Goal: Information Seeking & Learning: Learn about a topic

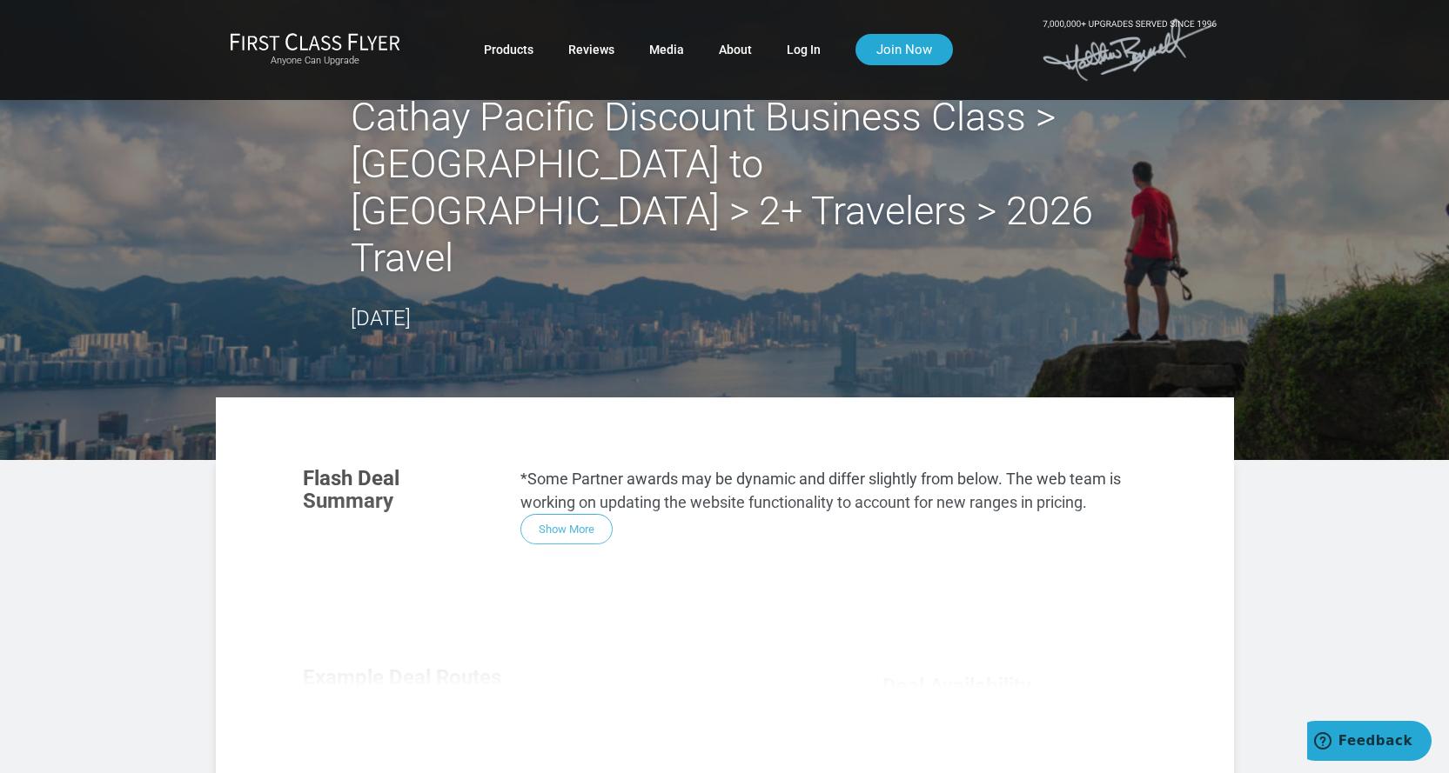
click at [576, 493] on div "Flash Deal Summary *Some Partner awards may be dynamic and differ slightly from…" at bounding box center [724, 687] width 879 height 474
click at [576, 491] on div "Flash Deal Summary *Some Partner awards may be dynamic and differ slightly from…" at bounding box center [724, 687] width 879 height 474
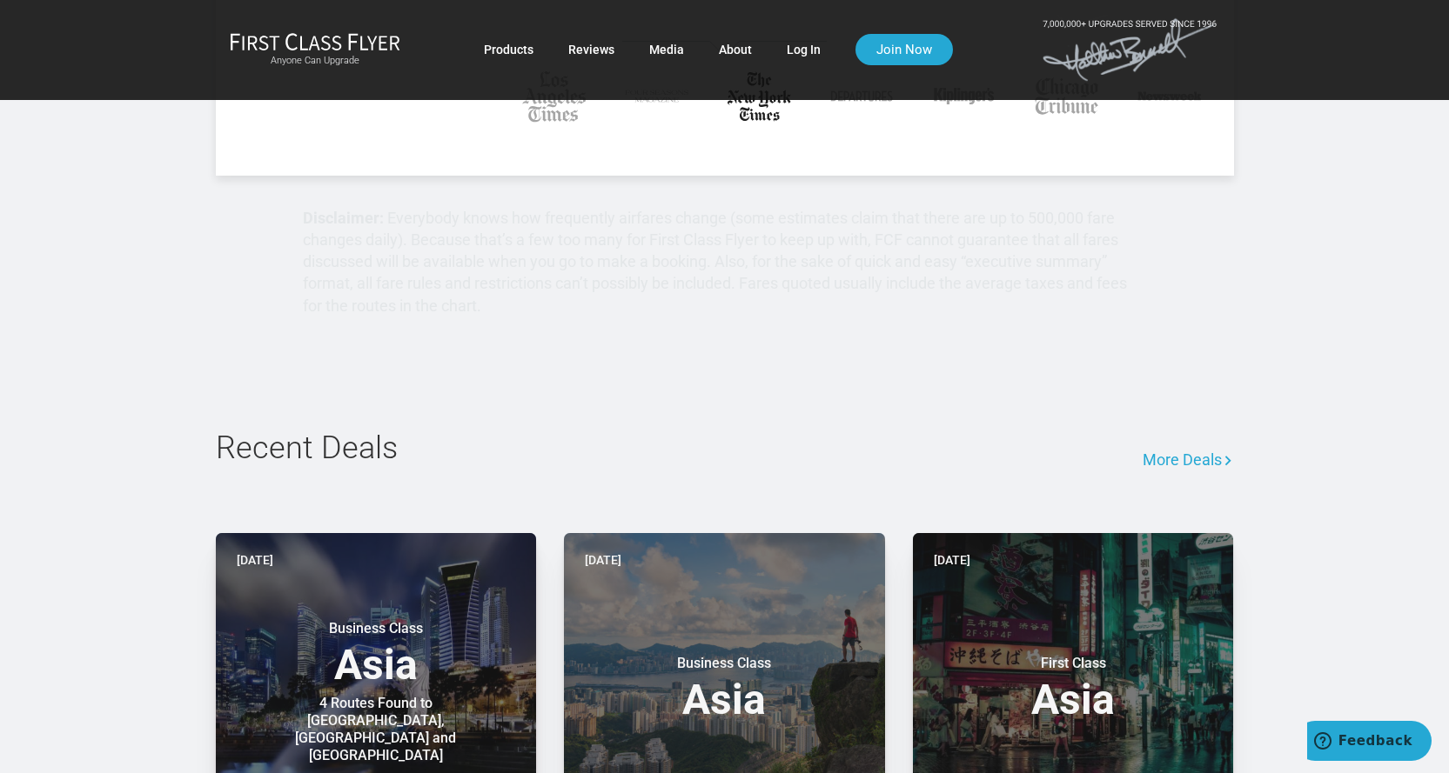
scroll to position [1392, 0]
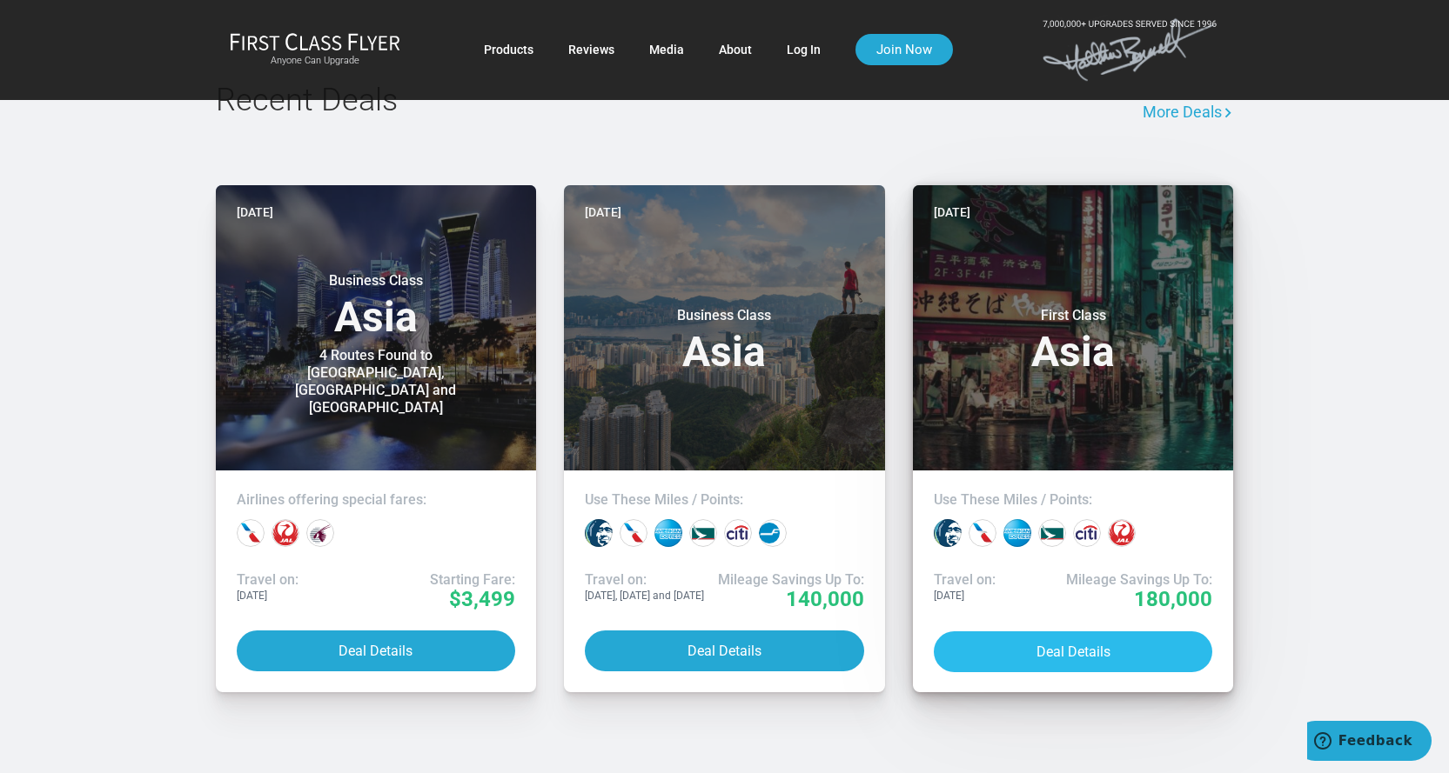
click at [1061, 632] on button "Deal Details" at bounding box center [1073, 652] width 279 height 41
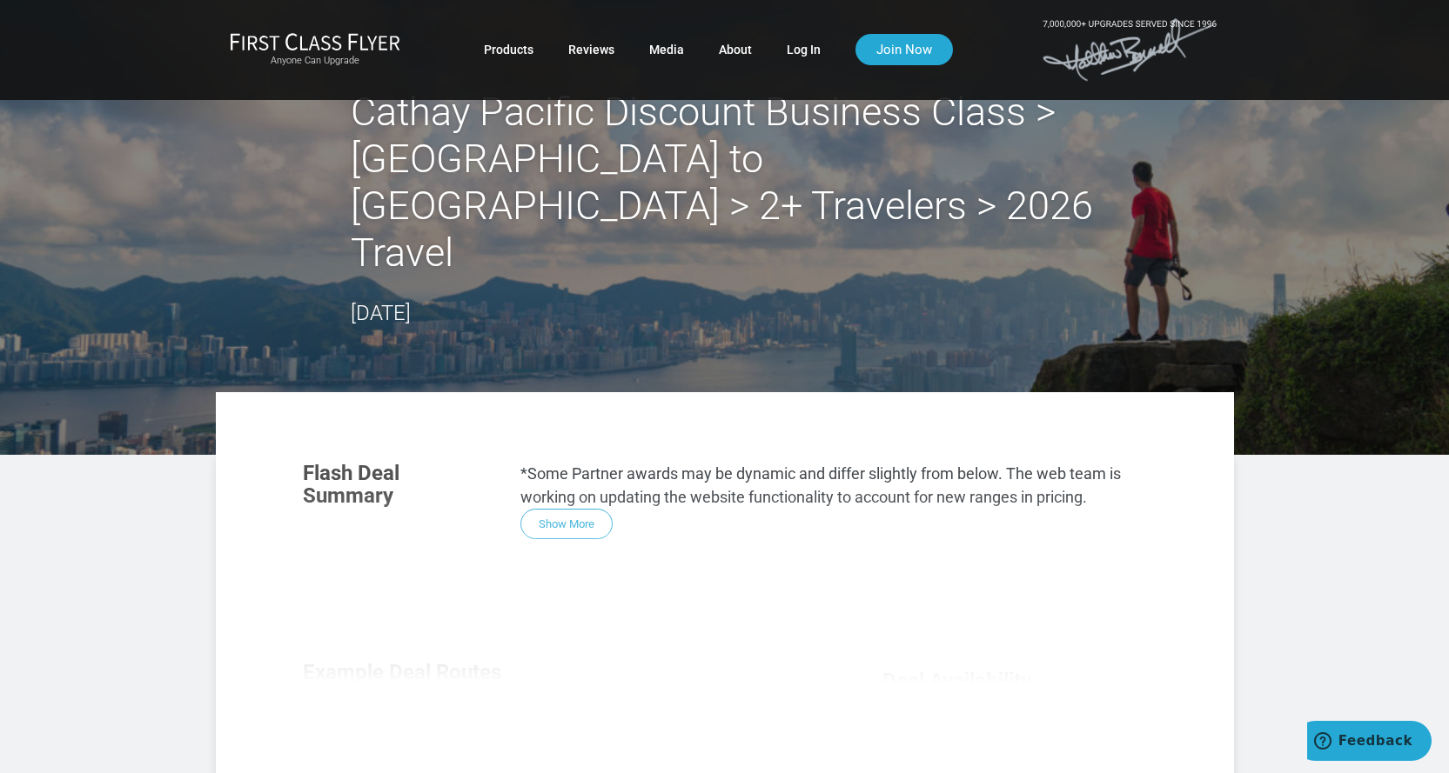
scroll to position [0, 0]
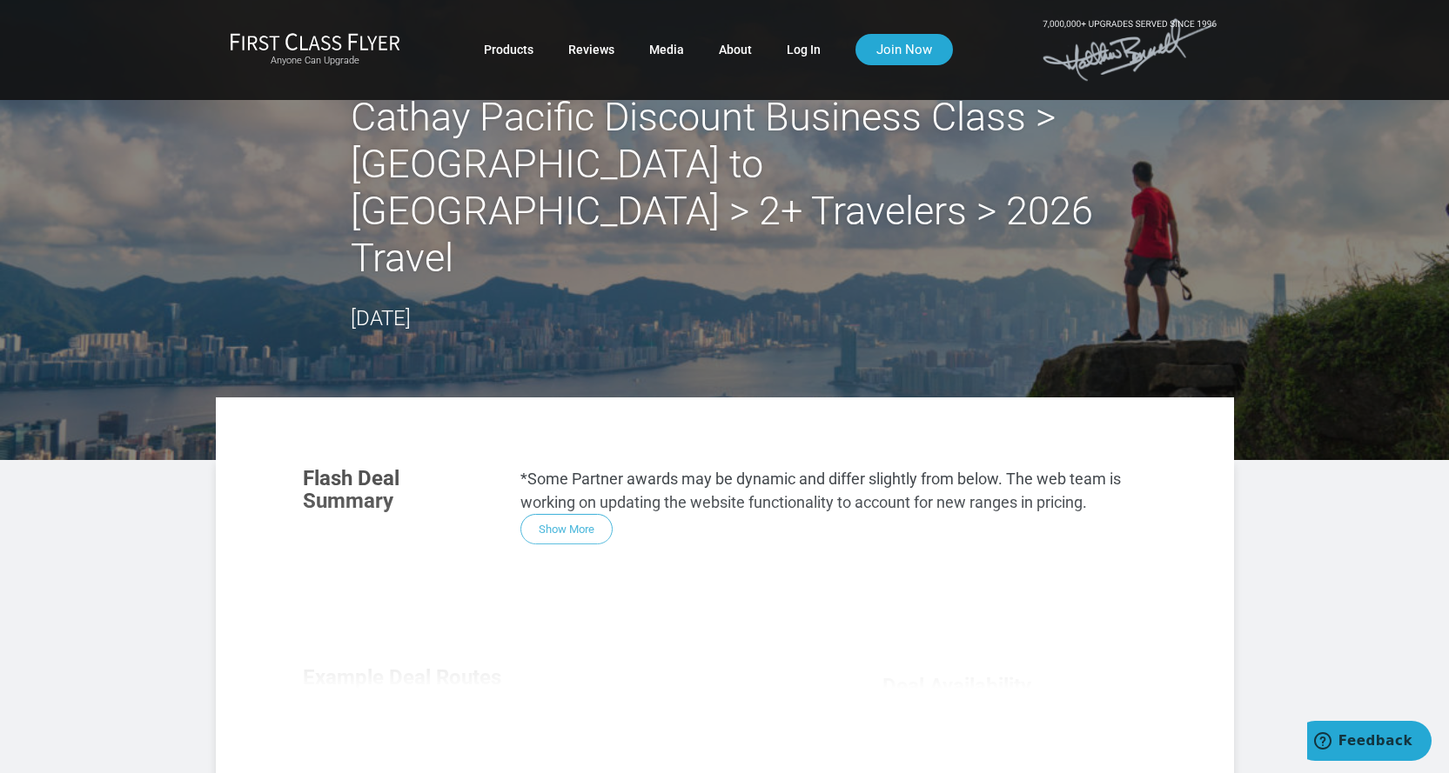
click at [338, 467] on h3 "Flash Deal Summary" at bounding box center [398, 490] width 191 height 46
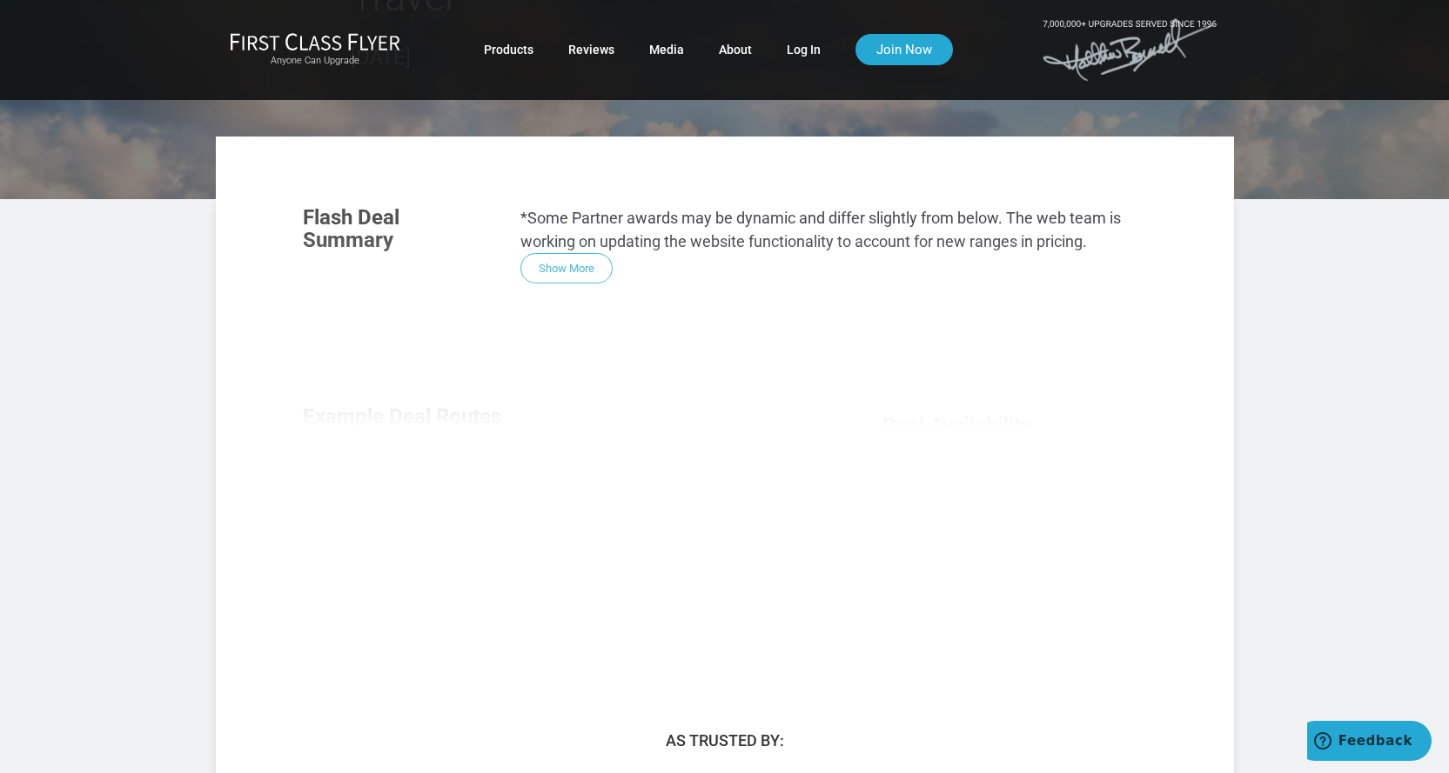
scroll to position [696, 0]
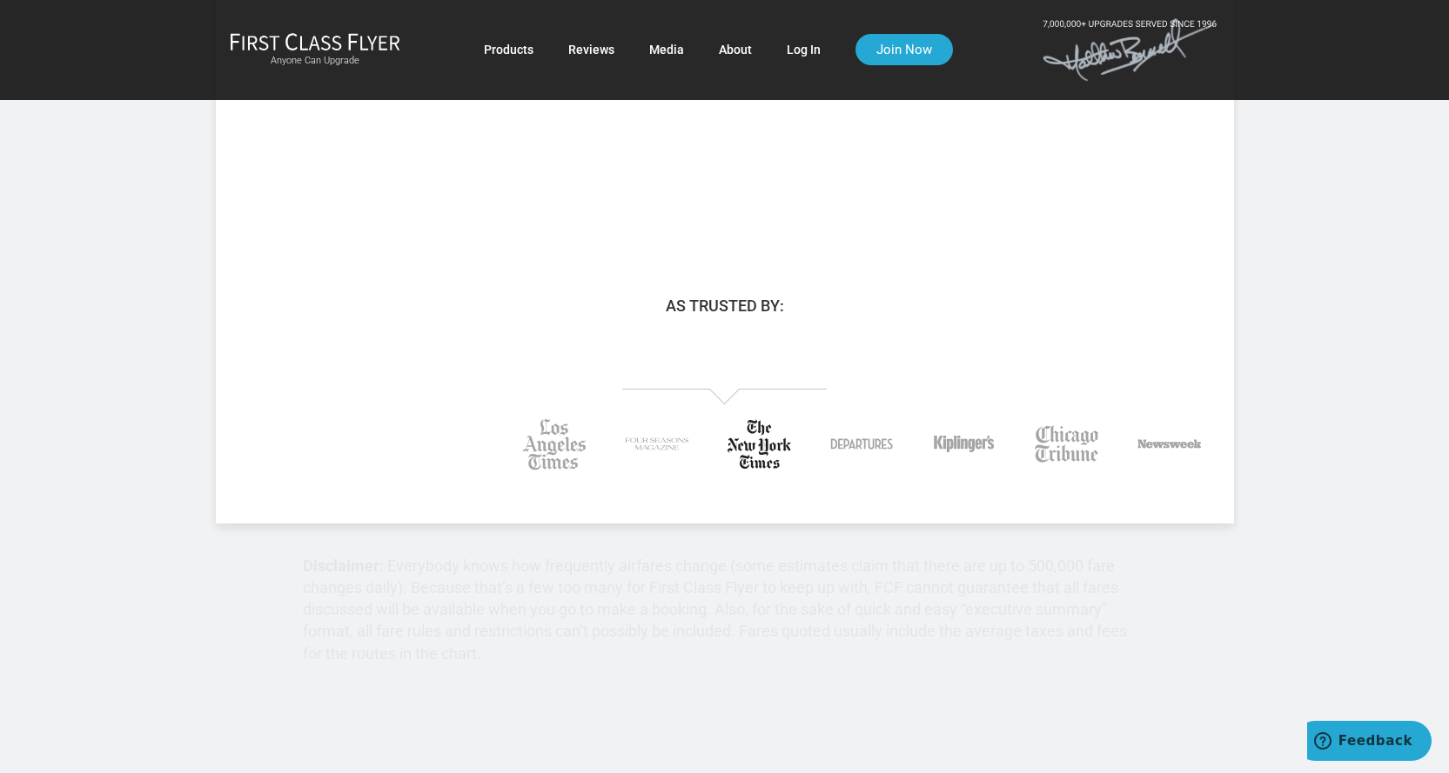
click at [642, 400] on div at bounding box center [657, 444] width 103 height 89
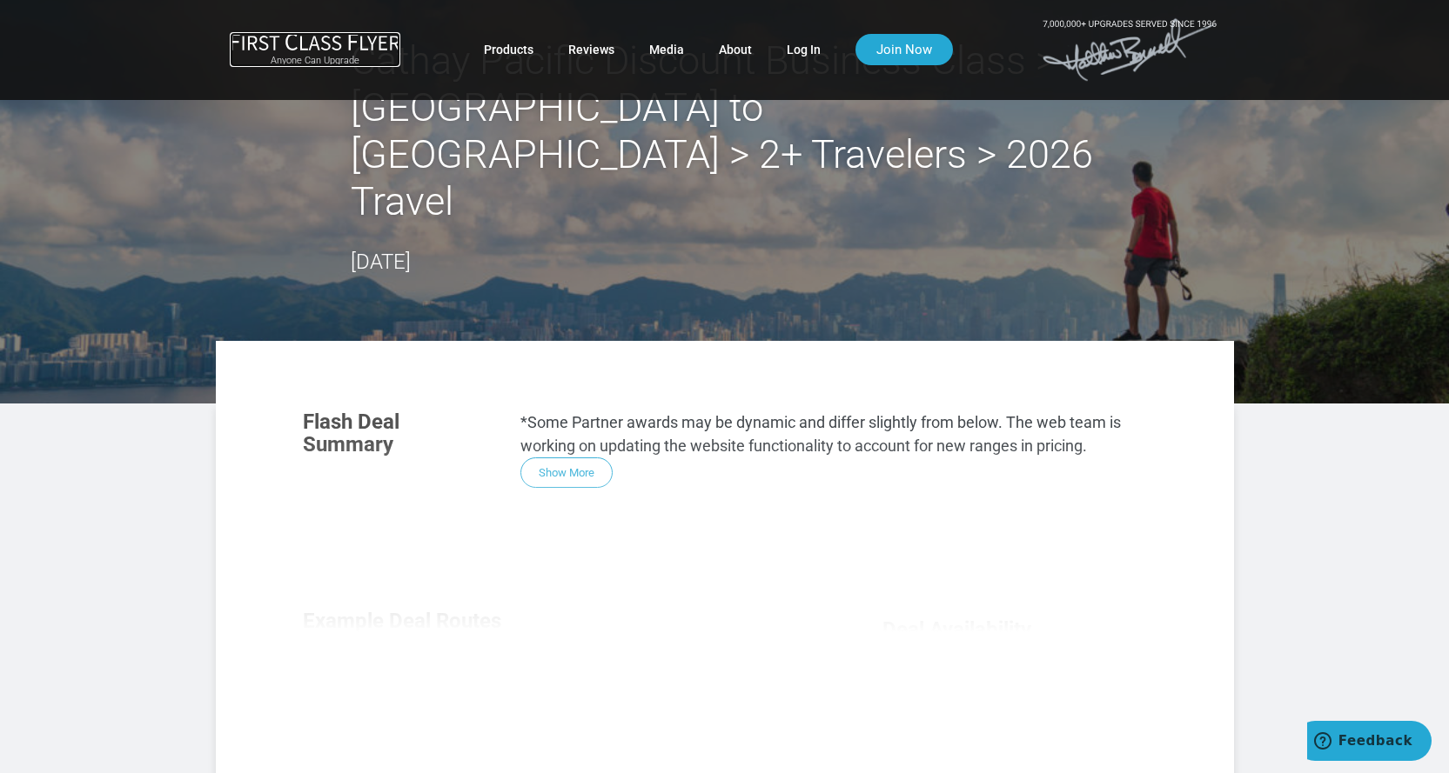
scroll to position [87, 0]
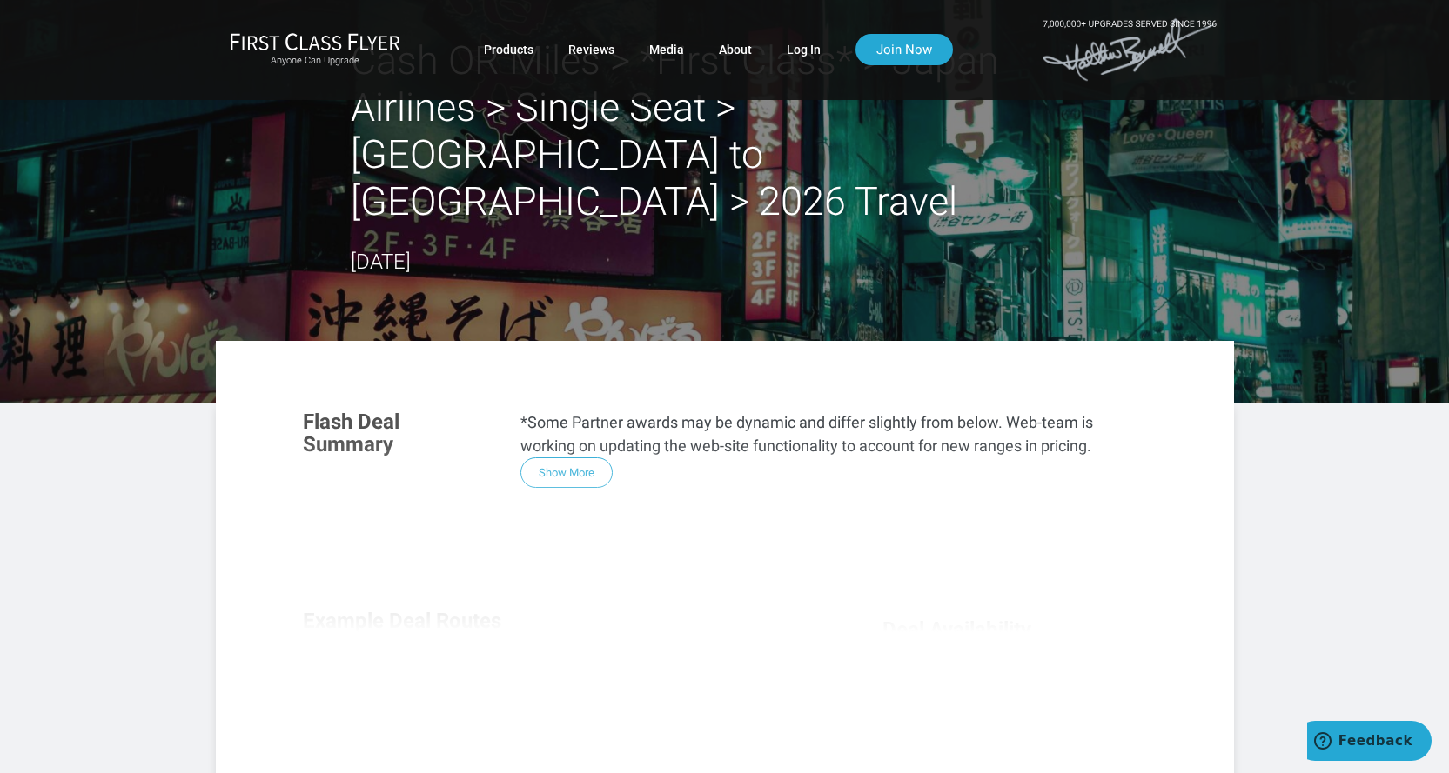
scroll to position [87, 0]
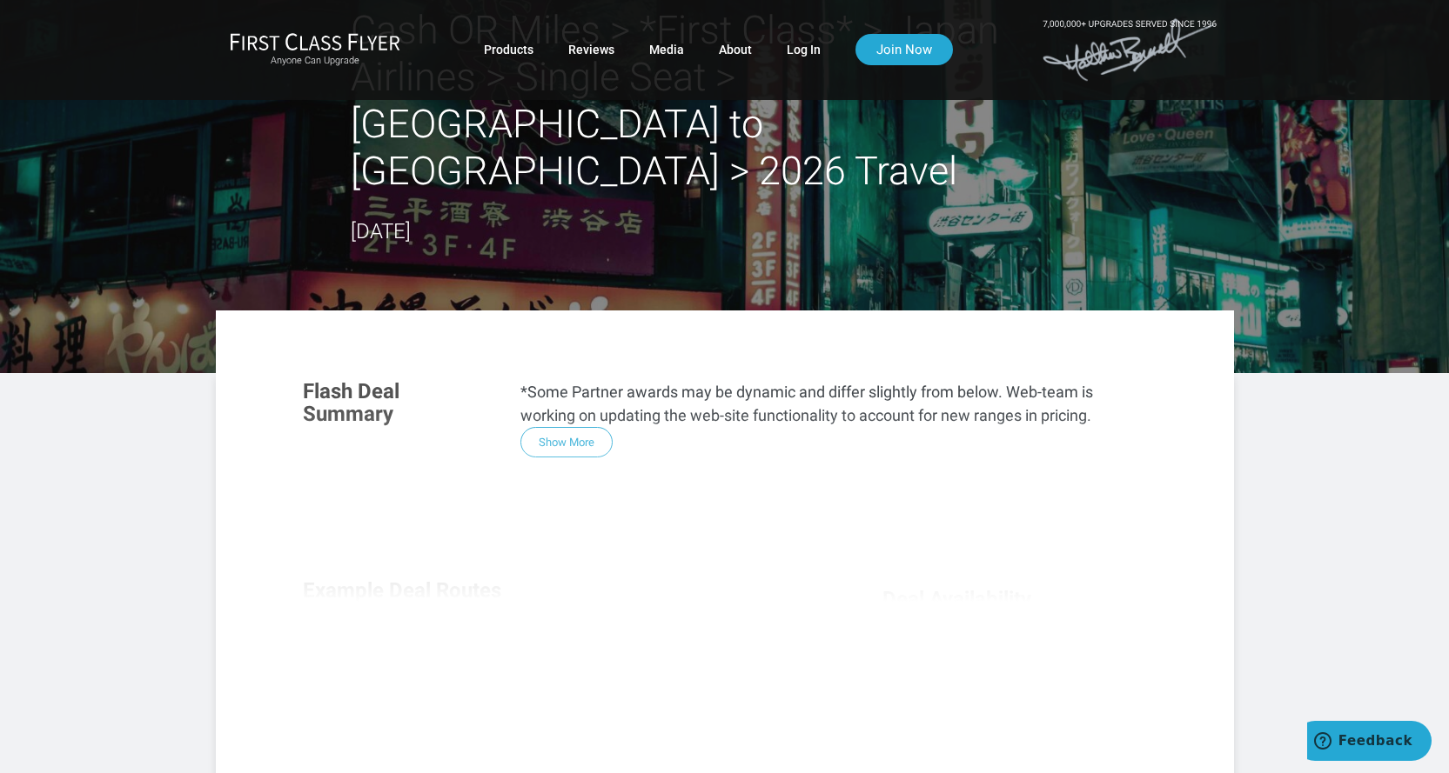
click at [549, 392] on div "Flash Deal Summary *Some Partner awards may be dynamic and differ slightly from…" at bounding box center [724, 600] width 879 height 474
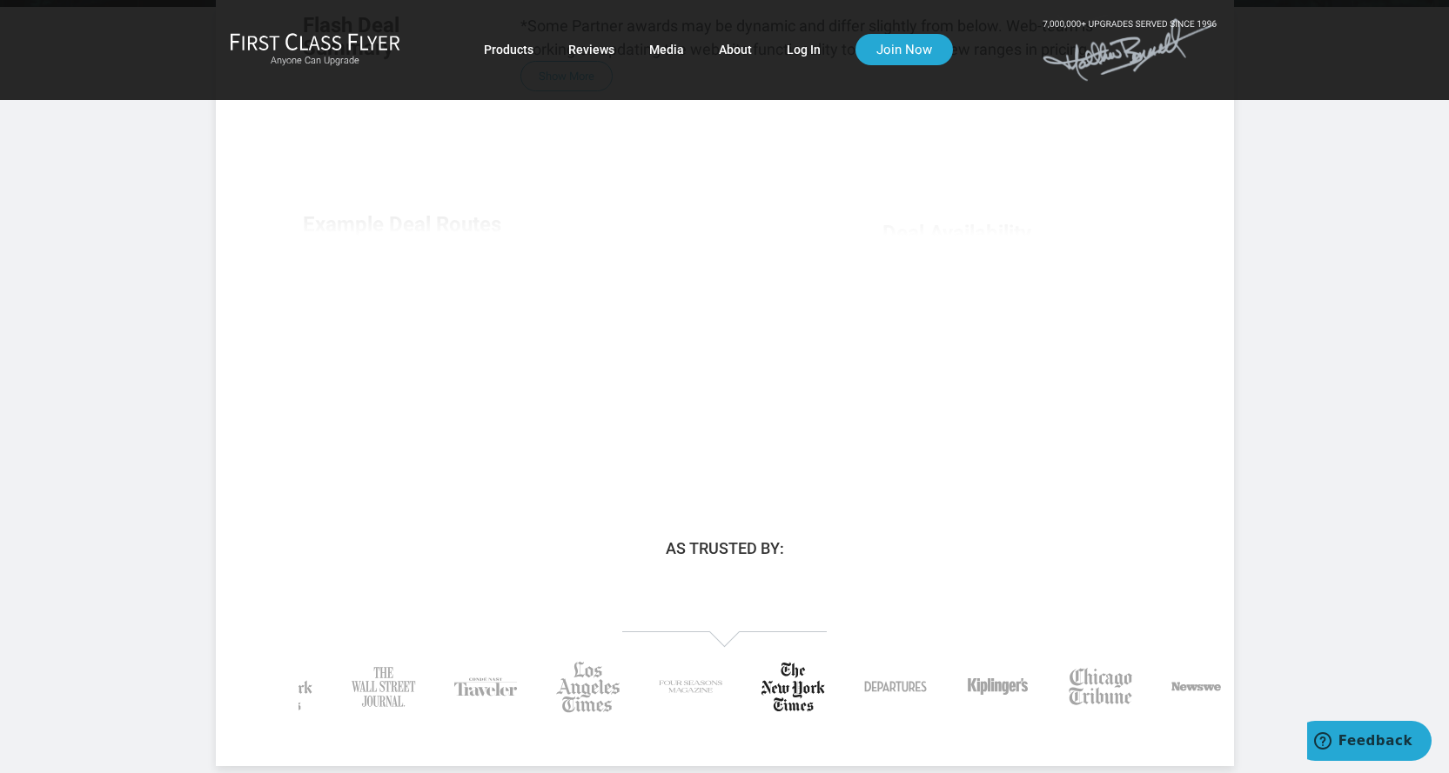
scroll to position [609, 0]
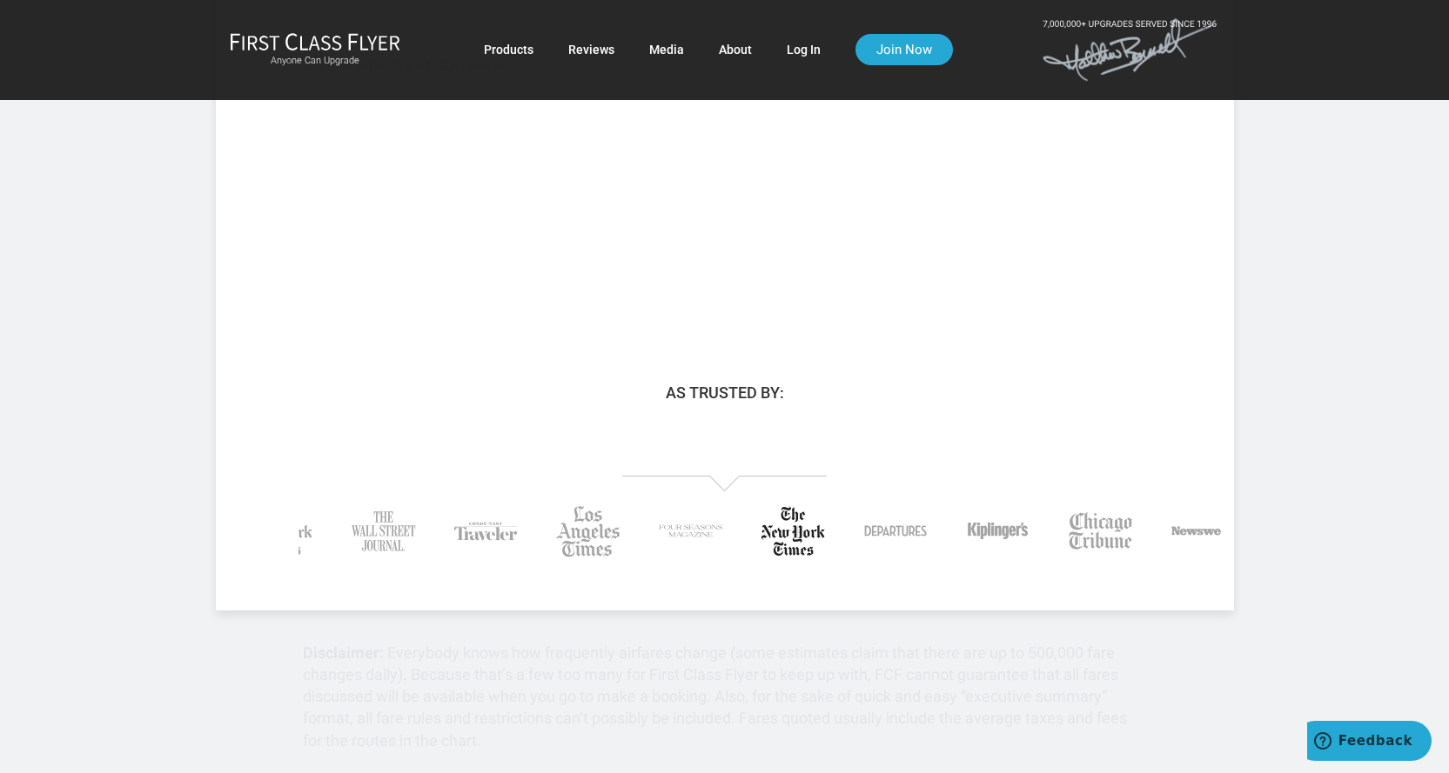
click at [693, 385] on h3 "As Trusted By:" at bounding box center [725, 393] width 1018 height 17
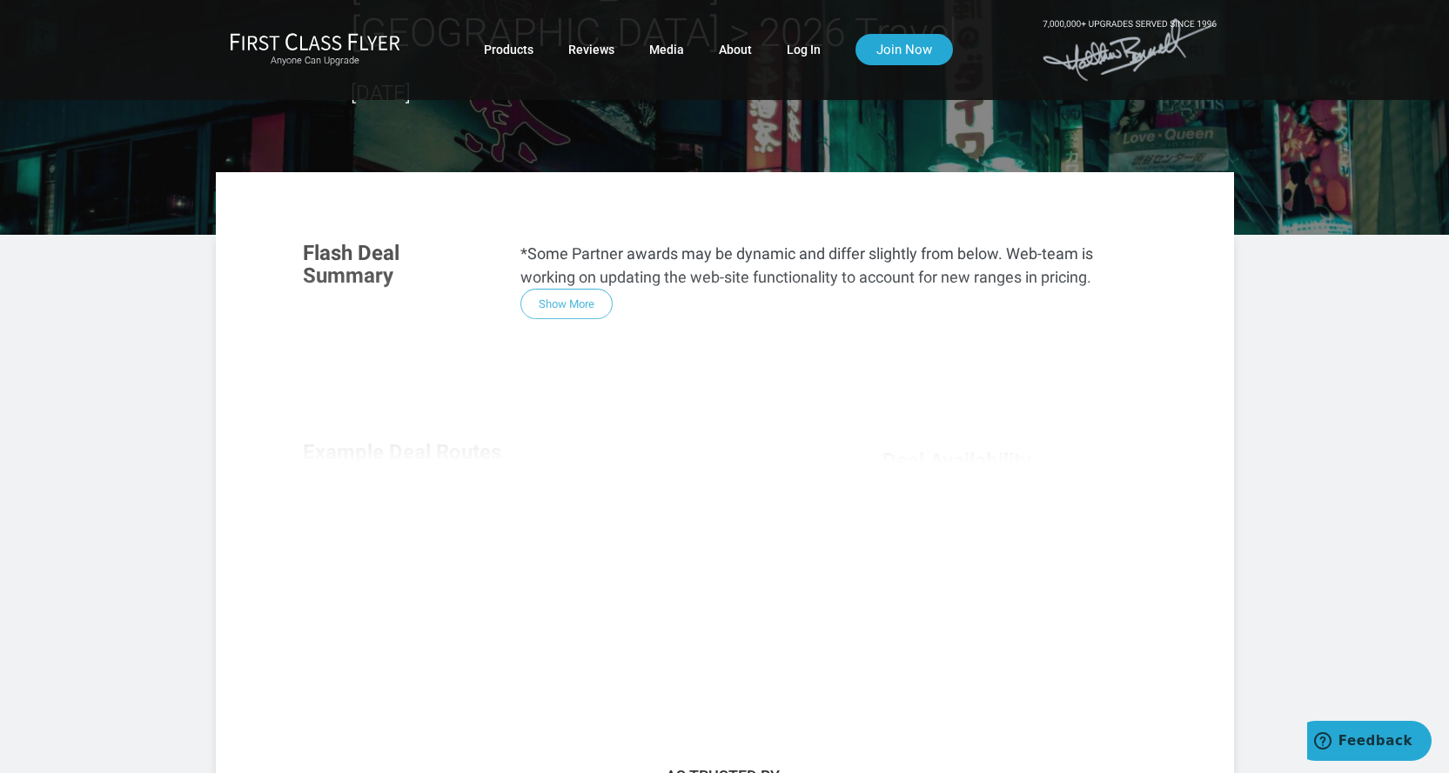
scroll to position [87, 0]
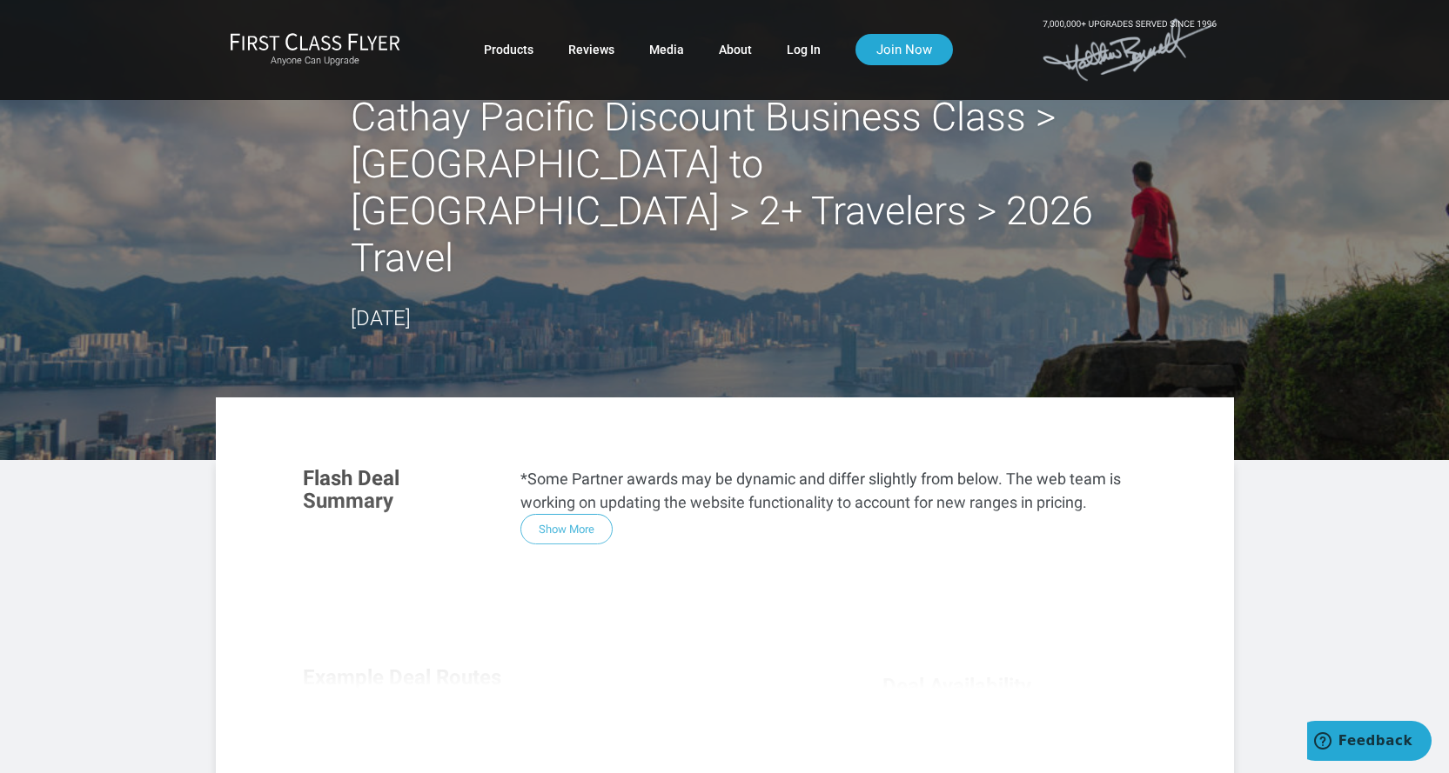
click at [571, 490] on div "Flash Deal Summary *Some Partner awards may be dynamic and differ slightly from…" at bounding box center [724, 687] width 879 height 474
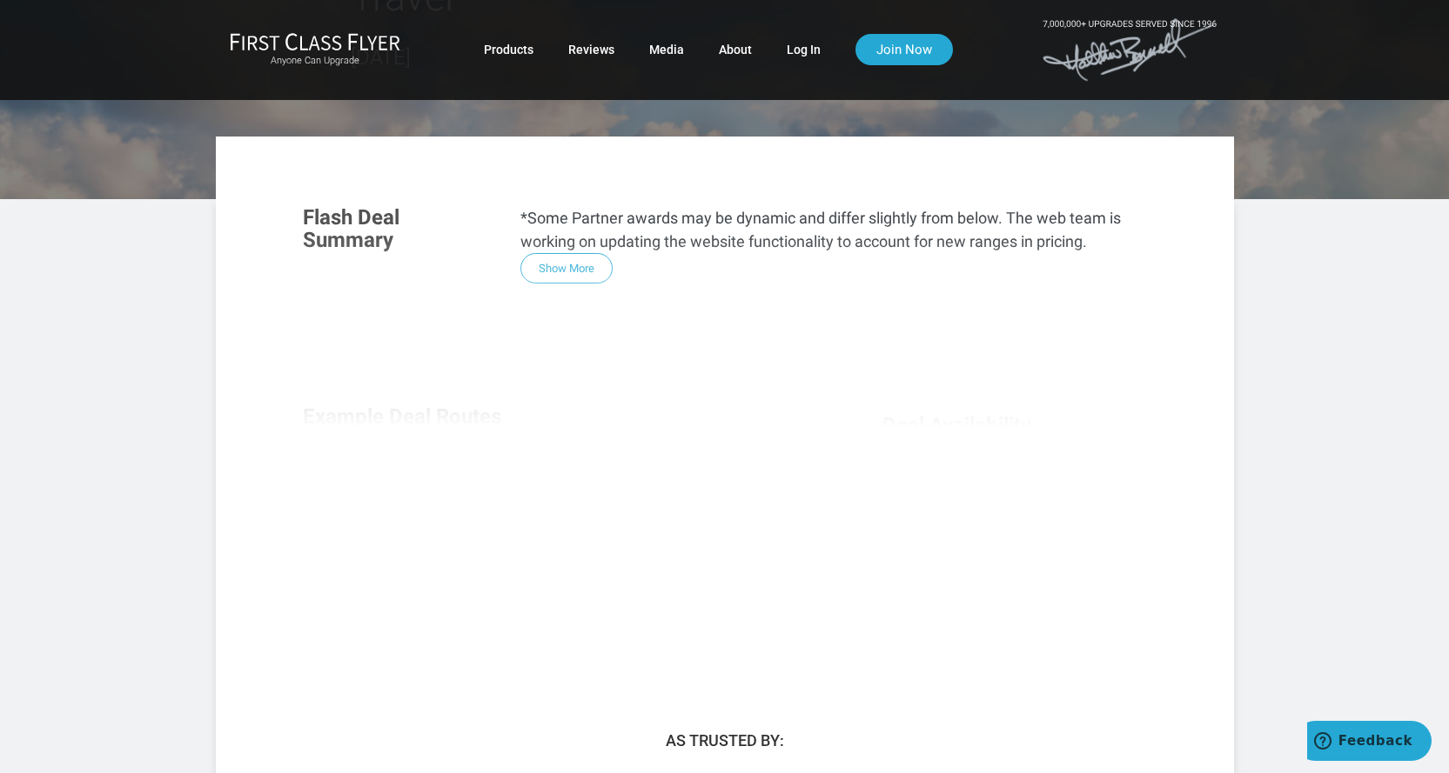
scroll to position [609, 0]
